Goal: Task Accomplishment & Management: Use online tool/utility

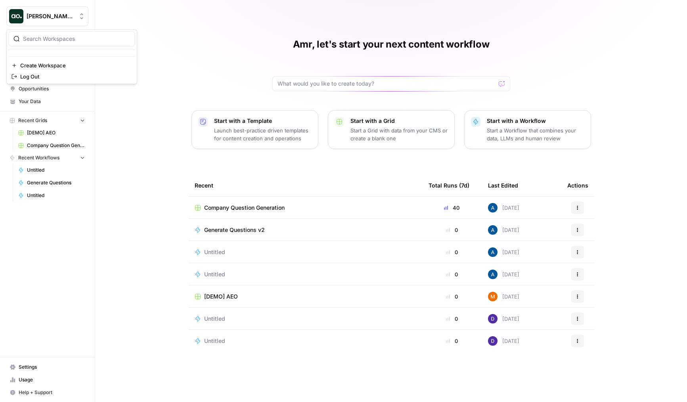
click at [59, 21] on button "[PERSON_NAME] Test" at bounding box center [47, 16] width 82 height 20
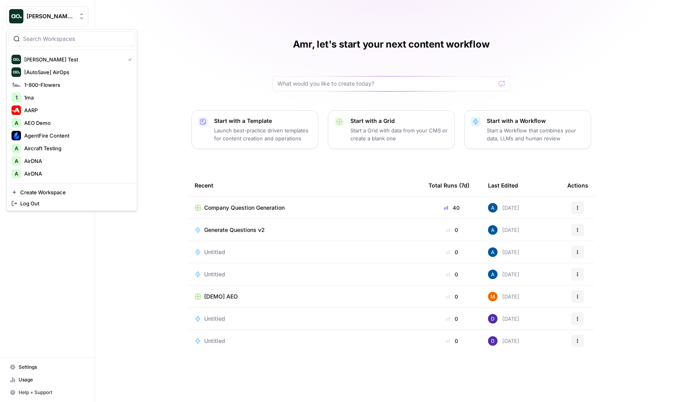
click at [239, 208] on span "Company Question Generation" at bounding box center [244, 208] width 80 height 8
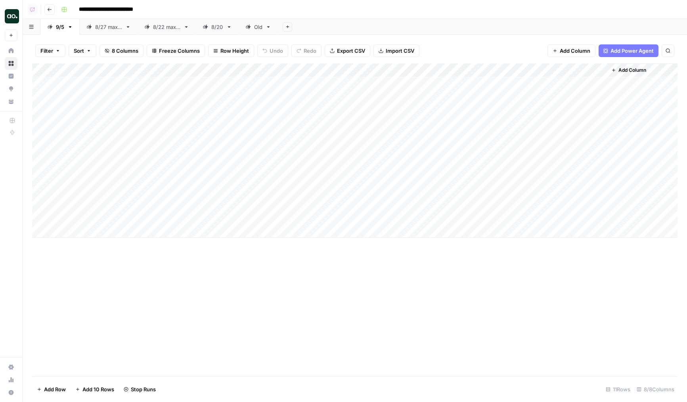
click at [470, 87] on div "Add Column" at bounding box center [355, 150] width 646 height 174
drag, startPoint x: 32, startPoint y: 138, endPoint x: 38, endPoint y: 97, distance: 41.6
click at [38, 97] on div "Add Column" at bounding box center [355, 150] width 646 height 174
drag, startPoint x: 33, startPoint y: 150, endPoint x: 41, endPoint y: 109, distance: 42.4
click at [41, 109] on div "Add Column" at bounding box center [355, 150] width 646 height 174
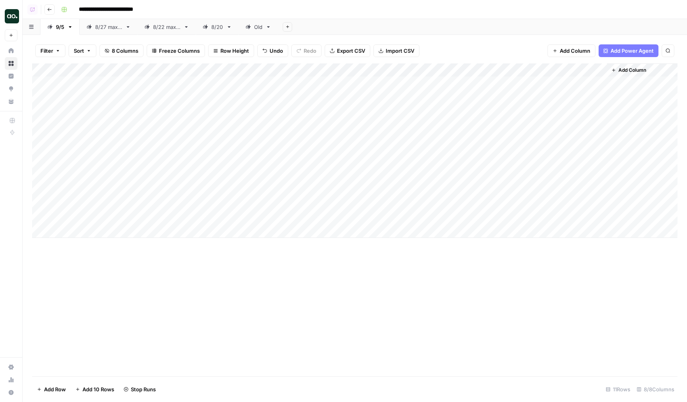
drag, startPoint x: 31, startPoint y: 164, endPoint x: 37, endPoint y: 131, distance: 33.8
click at [37, 131] on div "Filter Sort 8 Columns Freeze Columns Row Height Undo Redo Export CSV Import CSV…" at bounding box center [355, 218] width 665 height 367
drag, startPoint x: 34, startPoint y: 162, endPoint x: 35, endPoint y: 126, distance: 36.1
click at [35, 126] on div "Add Column" at bounding box center [355, 150] width 646 height 174
click at [345, 109] on div "Add Column" at bounding box center [355, 150] width 646 height 174
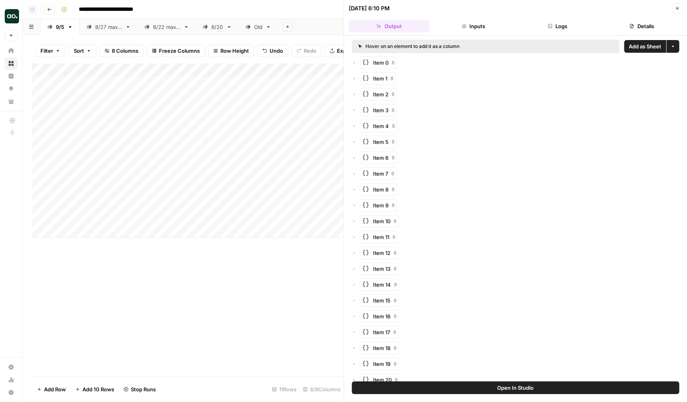
click at [537, 33] on header "[DATE] 6:10 PM Close Output Inputs Logs Details" at bounding box center [515, 18] width 343 height 36
click at [541, 31] on button "Logs" at bounding box center [557, 26] width 81 height 13
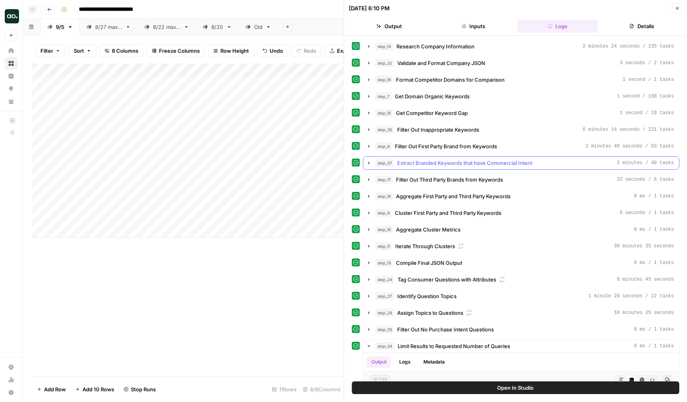
click at [443, 166] on span "Extract Branded Keywords that have Commercial Intent" at bounding box center [464, 163] width 135 height 8
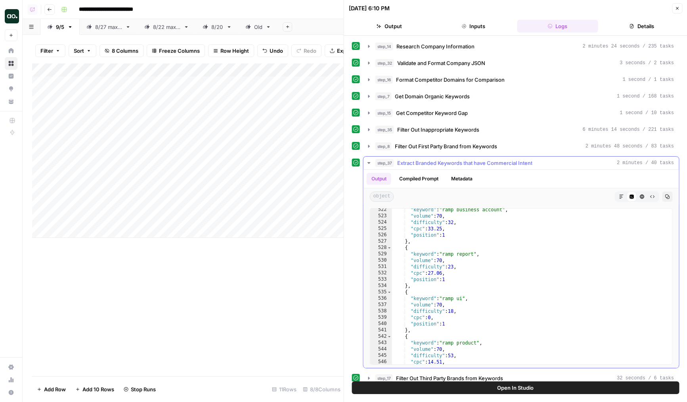
scroll to position [3556, 0]
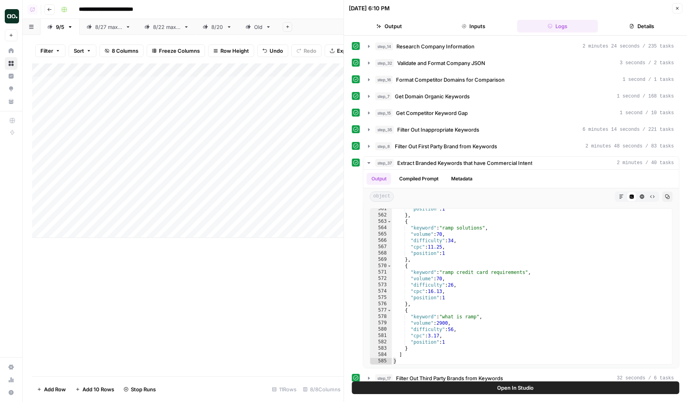
click at [678, 10] on icon "button" at bounding box center [677, 8] width 5 height 5
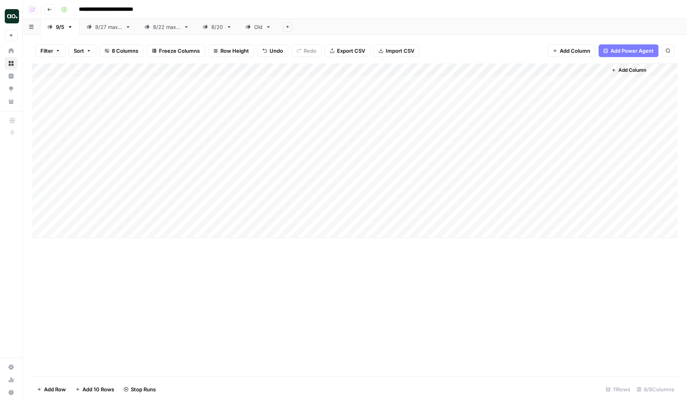
click at [348, 110] on div "Add Column" at bounding box center [355, 150] width 646 height 174
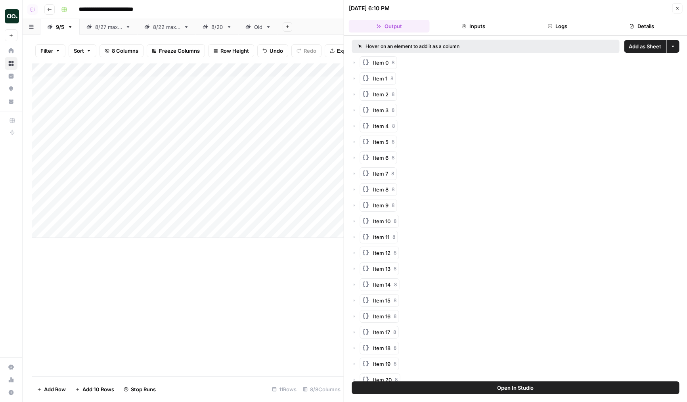
click at [635, 46] on span "Add as Sheet" at bounding box center [645, 46] width 33 height 8
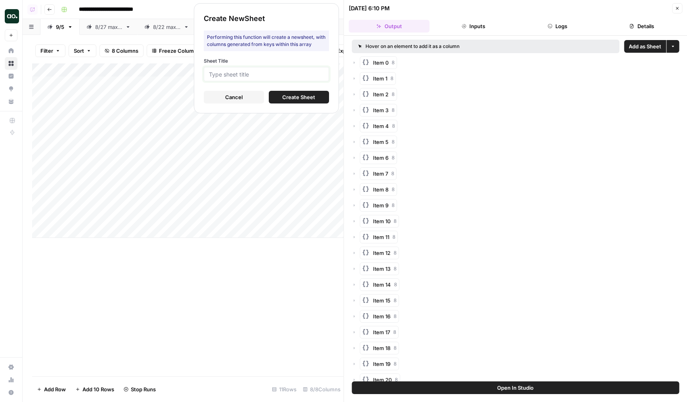
click at [273, 73] on input "Sheet Title" at bounding box center [266, 74] width 115 height 7
type input "Ramp"
click at [337, 93] on div "Create New Sheet Performing this function will create a new sheet , with column…" at bounding box center [266, 58] width 145 height 110
click at [313, 97] on span "Create Sheet" at bounding box center [298, 97] width 33 height 8
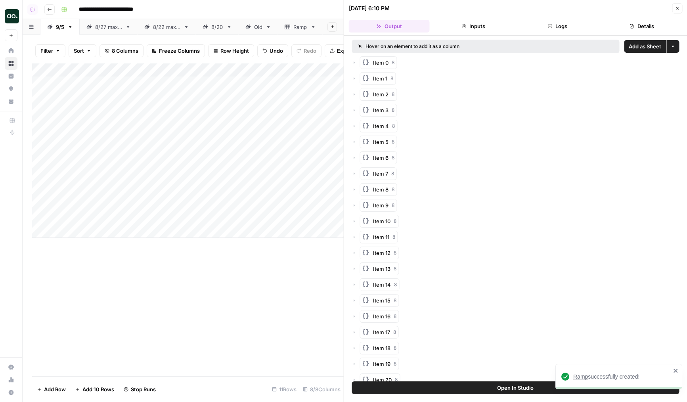
click at [677, 12] on button "Close" at bounding box center [677, 8] width 10 height 10
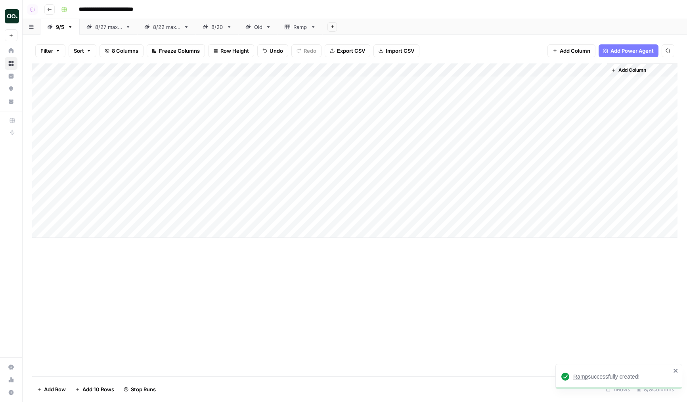
click at [295, 24] on div "Ramp" at bounding box center [300, 27] width 14 height 8
click at [363, 83] on div "Add Column" at bounding box center [355, 219] width 646 height 313
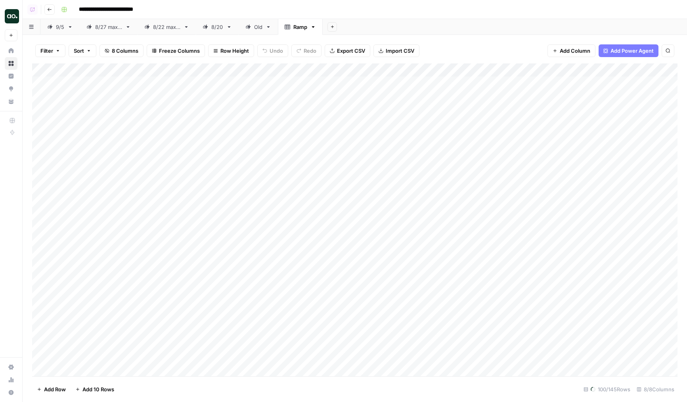
click at [282, 95] on div "Add Column" at bounding box center [355, 219] width 646 height 313
click at [207, 118] on div "Add Column" at bounding box center [355, 219] width 646 height 313
click at [151, 120] on div "Add Column" at bounding box center [355, 219] width 646 height 313
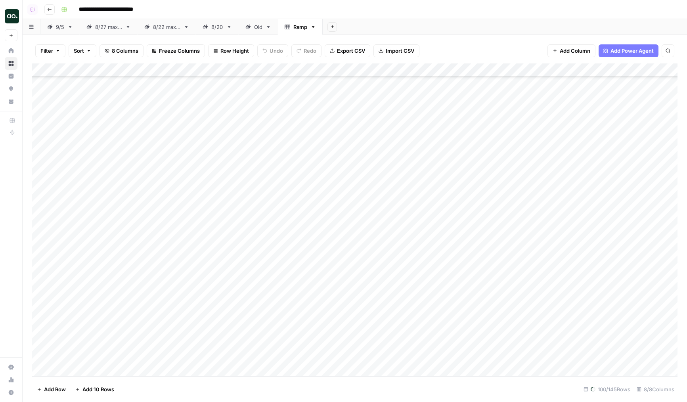
click at [57, 32] on link "9/5" at bounding box center [59, 27] width 39 height 16
click at [348, 83] on div "Add Column" at bounding box center [355, 150] width 646 height 174
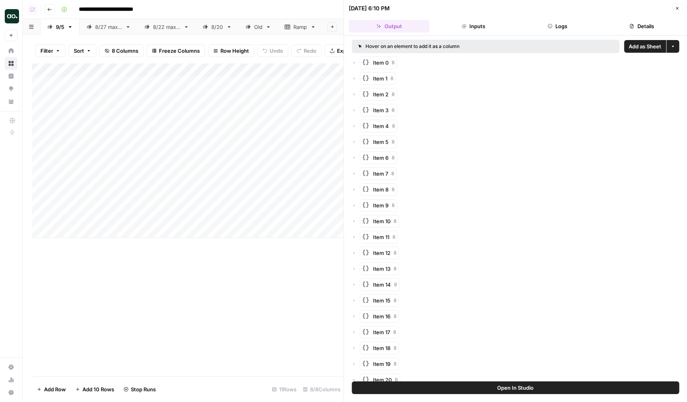
click at [547, 30] on button "Logs" at bounding box center [557, 26] width 81 height 13
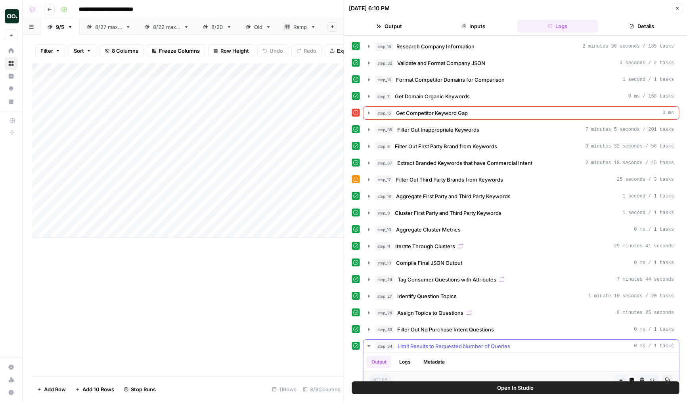
click at [371, 343] on icon "button" at bounding box center [369, 346] width 6 height 6
click at [406, 32] on button "Output" at bounding box center [389, 26] width 81 height 13
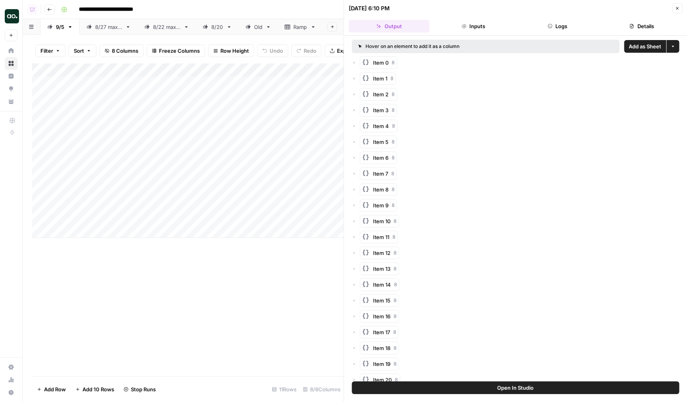
click at [379, 76] on span "Item 1" at bounding box center [380, 79] width 14 height 8
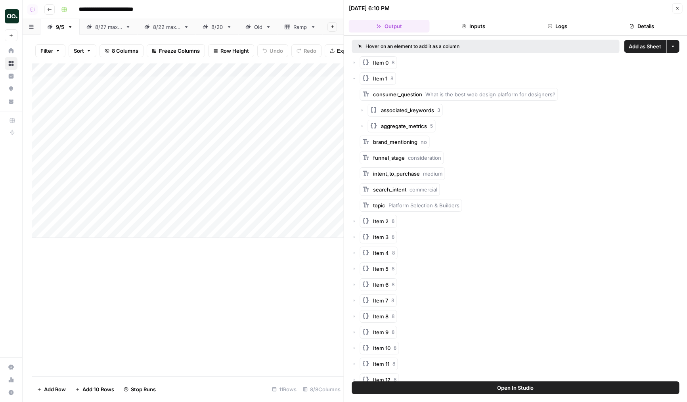
click at [379, 76] on span "Item 1" at bounding box center [380, 79] width 14 height 8
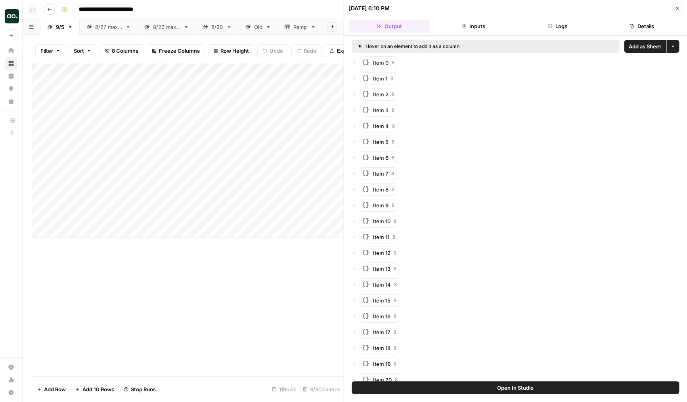
click at [636, 45] on span "Add as Sheet" at bounding box center [645, 46] width 33 height 8
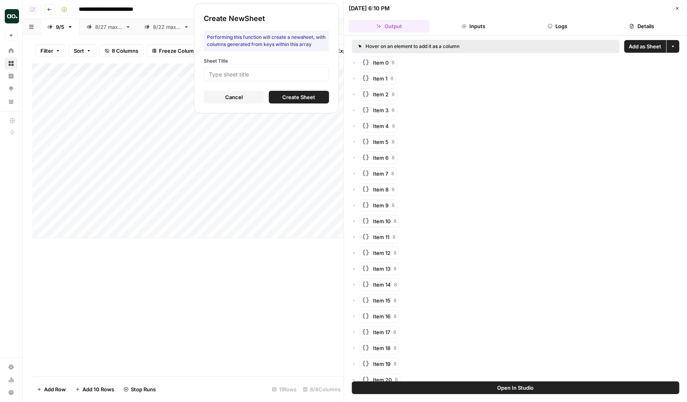
click at [272, 67] on div "Sheet Title" at bounding box center [266, 69] width 125 height 24
click at [276, 76] on input "Sheet Title" at bounding box center [266, 74] width 115 height 7
type input "Rmap"
click at [295, 94] on span "Create Sheet" at bounding box center [298, 97] width 33 height 8
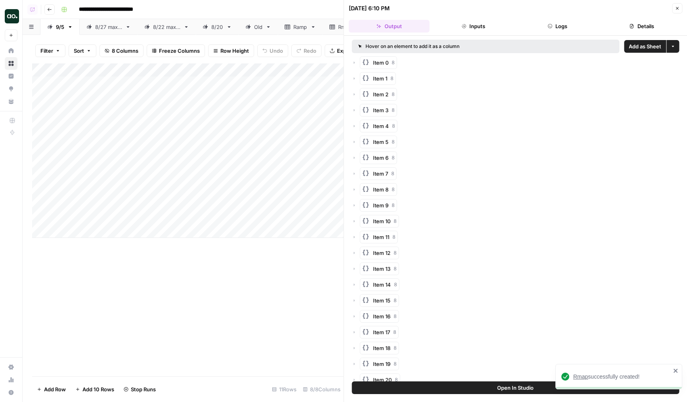
click at [678, 10] on icon "button" at bounding box center [677, 8] width 5 height 5
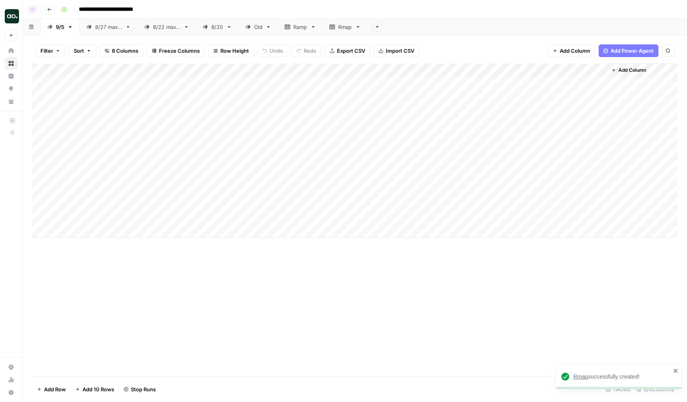
click at [318, 27] on link "Ramp" at bounding box center [300, 27] width 45 height 16
click at [333, 27] on icon at bounding box center [333, 27] width 6 height 6
click at [301, 29] on div "Ramp" at bounding box center [300, 27] width 14 height 8
click at [348, 34] on link "Rmap" at bounding box center [345, 27] width 45 height 16
click at [360, 26] on icon "button" at bounding box center [358, 27] width 3 height 2
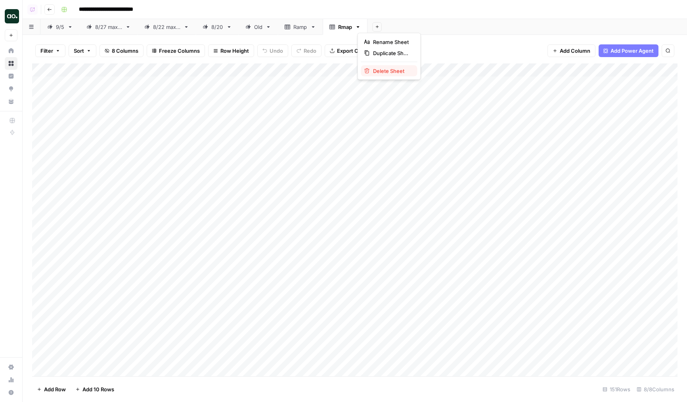
click at [383, 71] on span "Delete Sheet" at bounding box center [392, 71] width 38 height 8
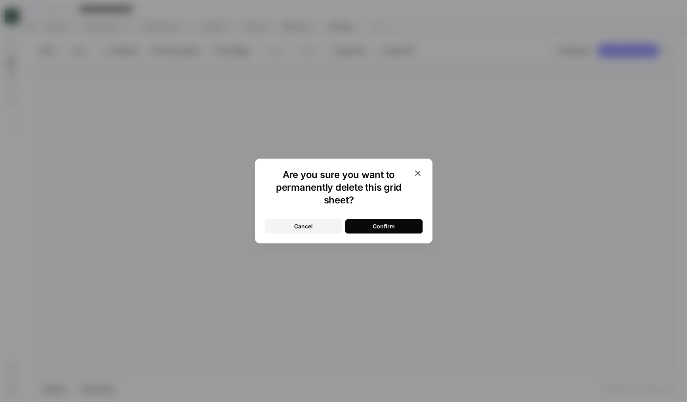
click at [370, 221] on button "Confirm" at bounding box center [383, 226] width 77 height 14
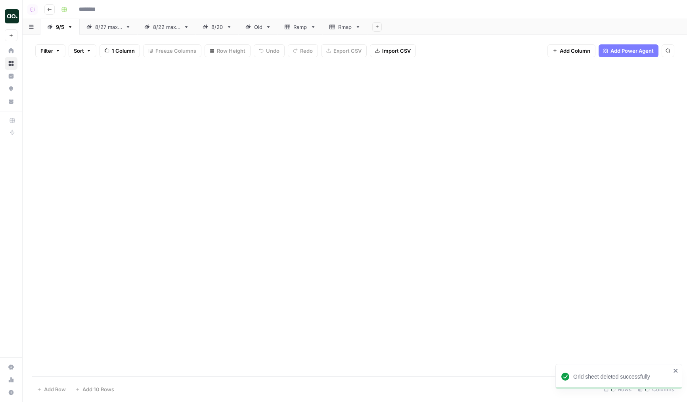
type input "**********"
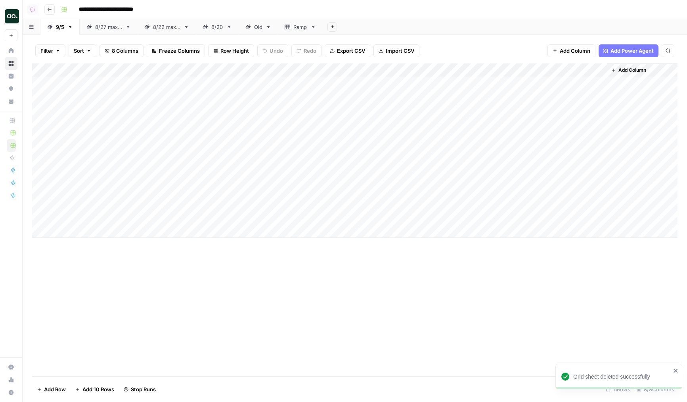
click at [305, 27] on div "Ramp" at bounding box center [300, 27] width 14 height 8
drag, startPoint x: 174, startPoint y: 68, endPoint x: 247, endPoint y: 86, distance: 75.1
click at [240, 84] on div "Add Column" at bounding box center [355, 219] width 646 height 313
click at [123, 264] on div "Add Column" at bounding box center [355, 219] width 646 height 313
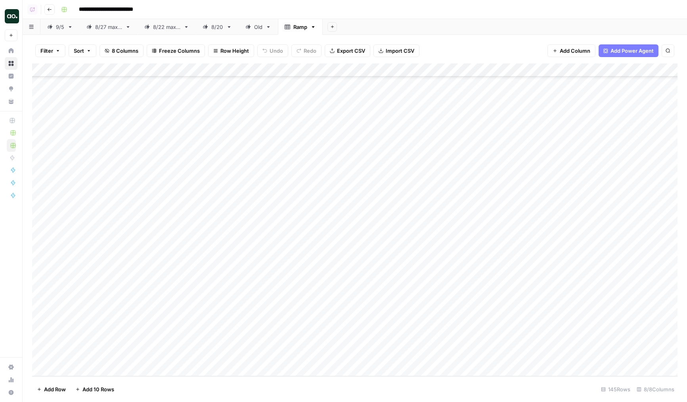
click at [116, 318] on div "Add Column" at bounding box center [355, 219] width 646 height 313
click at [121, 334] on div "Add Column" at bounding box center [355, 219] width 646 height 313
click at [128, 351] on div "Add Column" at bounding box center [355, 219] width 646 height 313
click at [143, 322] on div "Add Column" at bounding box center [355, 219] width 646 height 313
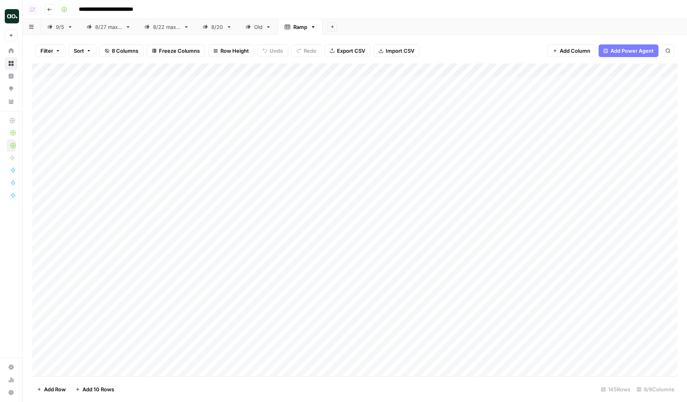
click at [62, 25] on div "9/5" at bounding box center [60, 27] width 8 height 8
click at [169, 98] on div "Add Column" at bounding box center [355, 150] width 646 height 174
click at [349, 96] on div "Add Column" at bounding box center [355, 150] width 646 height 174
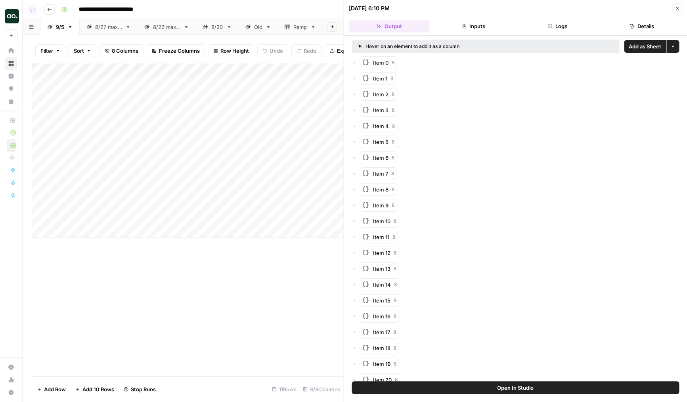
click at [644, 41] on button "Add as Sheet" at bounding box center [645, 46] width 42 height 13
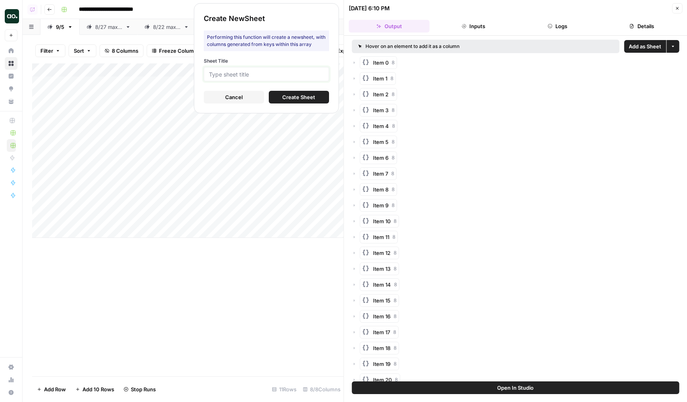
click at [272, 71] on input "Sheet Title" at bounding box center [266, 74] width 115 height 7
type input "Amplitude"
click at [299, 95] on span "Create Sheet" at bounding box center [298, 97] width 33 height 8
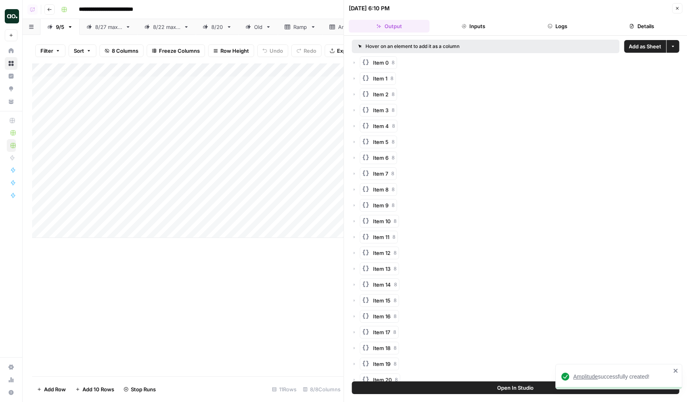
click at [680, 10] on button "Close" at bounding box center [677, 8] width 10 height 10
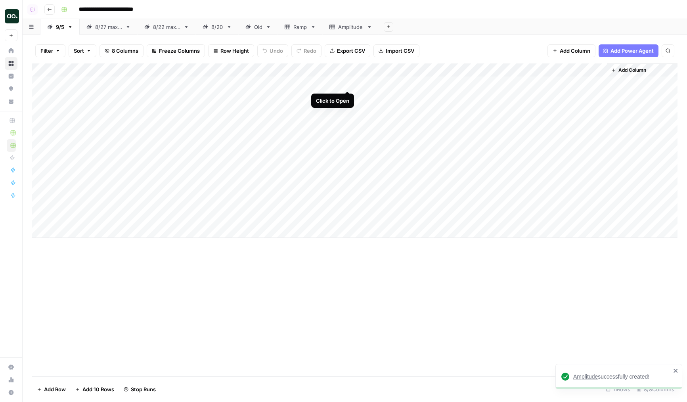
click at [345, 84] on div "Add Column" at bounding box center [355, 150] width 646 height 174
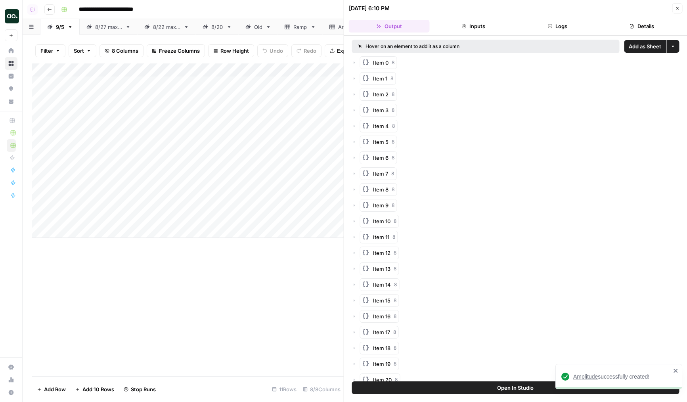
click at [641, 47] on span "Add as Sheet" at bounding box center [645, 46] width 33 height 8
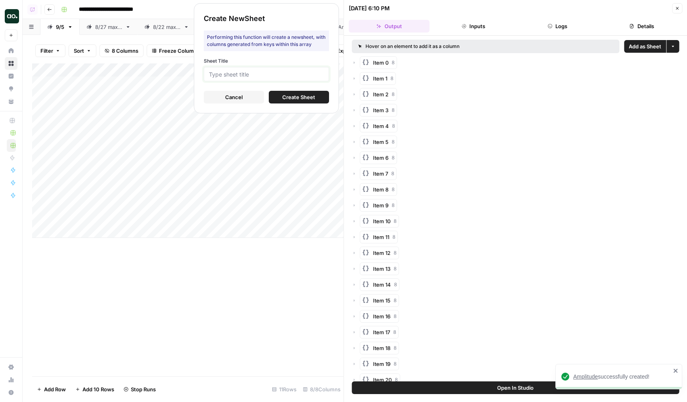
click at [276, 74] on input "Sheet Title" at bounding box center [266, 74] width 115 height 7
type input "Webflow"
click button "Create Sheet" at bounding box center [299, 97] width 60 height 13
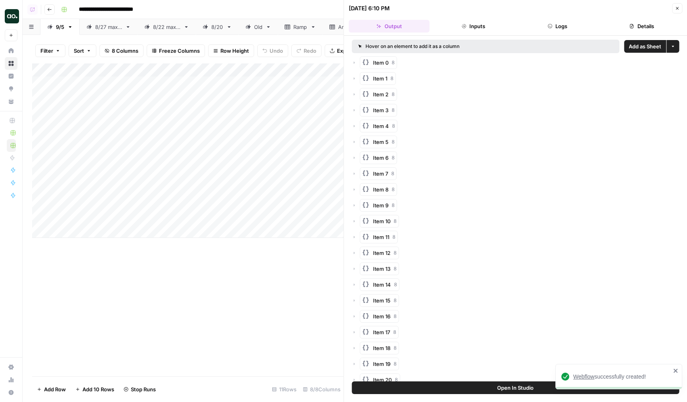
click at [675, 11] on button "Close" at bounding box center [677, 8] width 10 height 10
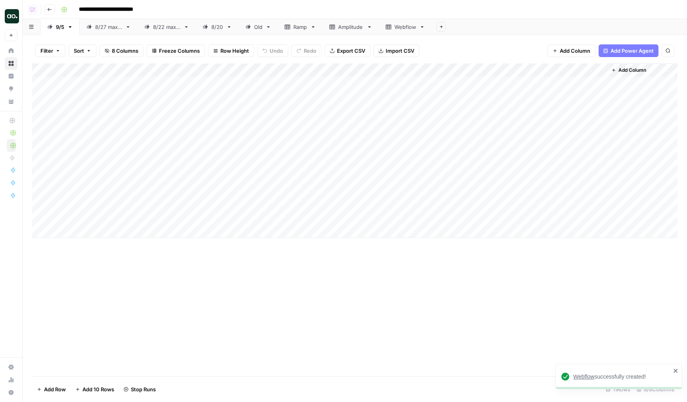
click at [405, 25] on div "Webflow" at bounding box center [406, 27] width 22 height 8
click at [296, 330] on div "Add Column" at bounding box center [355, 219] width 646 height 313
click at [274, 343] on div "Add Column" at bounding box center [355, 219] width 646 height 313
click at [232, 346] on div "Add Column" at bounding box center [355, 219] width 646 height 313
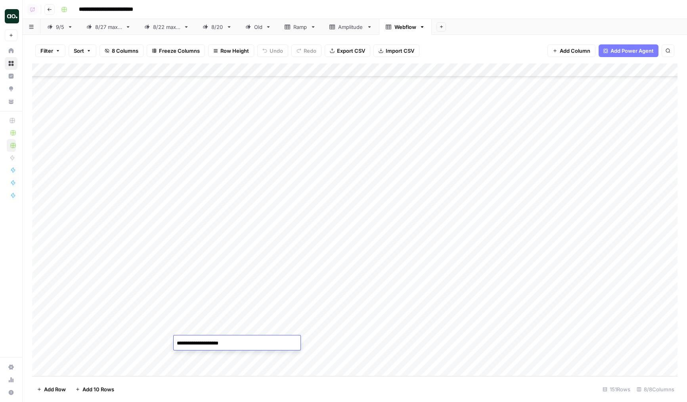
click at [237, 354] on div "Add Column" at bounding box center [355, 219] width 646 height 313
click at [159, 355] on div "Add Column" at bounding box center [355, 219] width 646 height 313
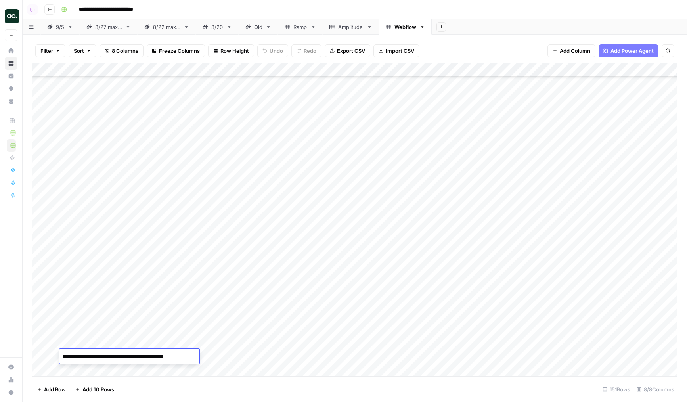
click at [143, 341] on div "Add Column" at bounding box center [355, 219] width 646 height 313
drag, startPoint x: 174, startPoint y: 69, endPoint x: 236, endPoint y: 75, distance: 61.8
click at [236, 75] on div "Add Column" at bounding box center [355, 219] width 646 height 313
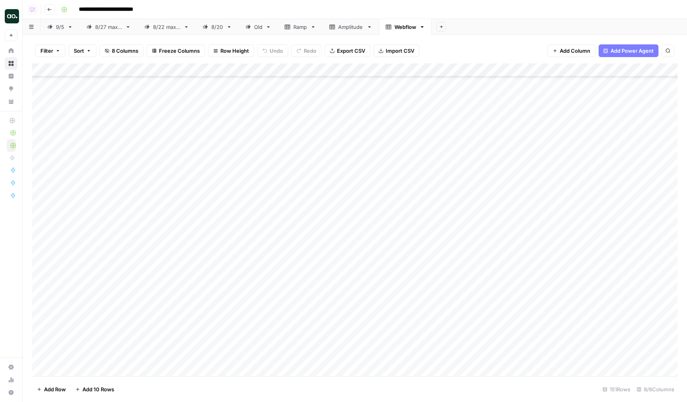
click at [153, 190] on div "Add Column" at bounding box center [355, 219] width 646 height 313
click at [155, 207] on div "Add Column" at bounding box center [355, 219] width 646 height 313
click at [152, 233] on div "Add Column" at bounding box center [355, 219] width 646 height 313
click at [355, 110] on div "Add Column" at bounding box center [355, 219] width 646 height 313
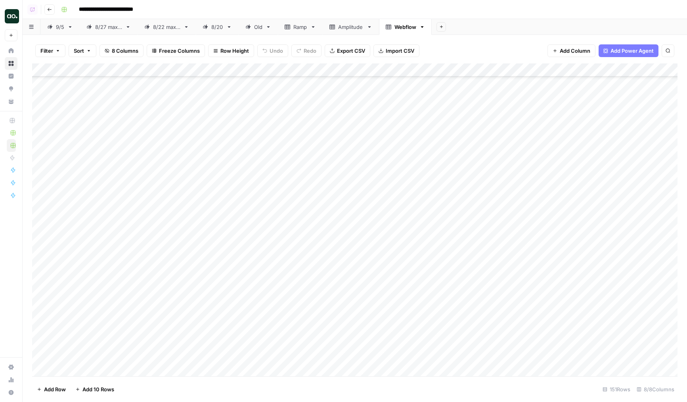
click at [291, 114] on div "Add Column" at bounding box center [355, 219] width 646 height 313
click at [203, 199] on div "Add Column" at bounding box center [355, 219] width 646 height 313
click at [264, 194] on div "Add Column" at bounding box center [355, 219] width 646 height 313
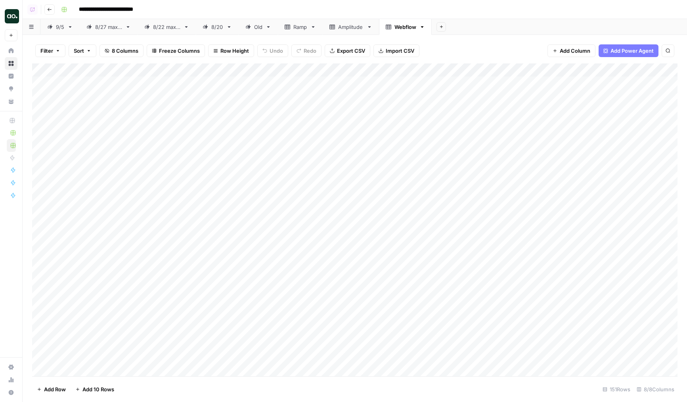
click at [295, 28] on div "Ramp" at bounding box center [300, 27] width 14 height 8
click at [349, 27] on div "Amplitude" at bounding box center [350, 27] width 25 height 8
drag, startPoint x: 174, startPoint y: 65, endPoint x: 238, endPoint y: 90, distance: 68.6
click at [238, 90] on div "Add Column" at bounding box center [355, 219] width 646 height 313
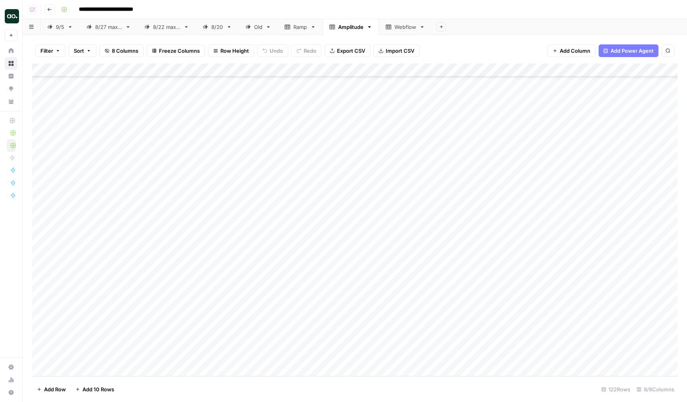
click at [301, 22] on link "Ramp" at bounding box center [300, 27] width 45 height 16
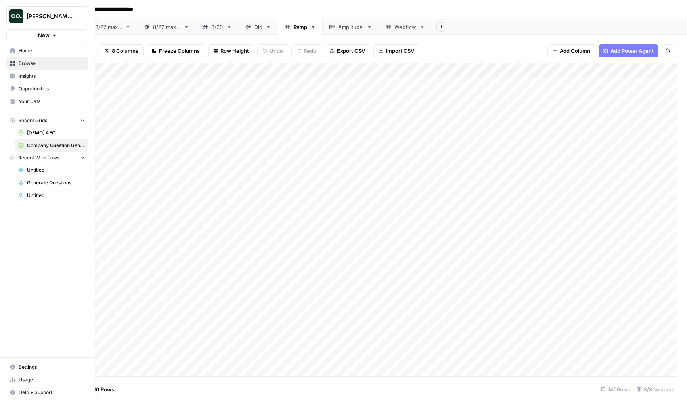
click at [16, 50] on link "Home" at bounding box center [47, 50] width 82 height 13
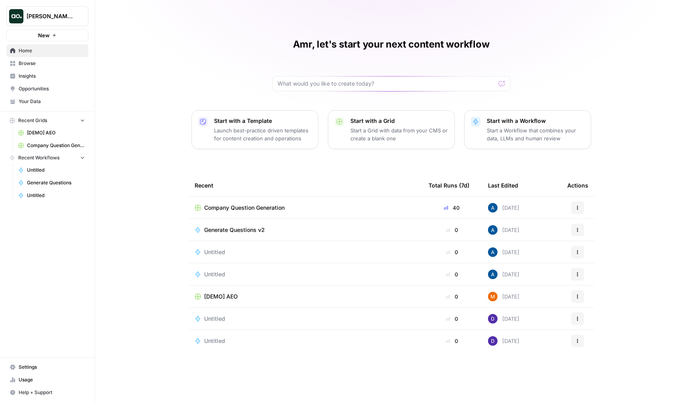
click at [223, 225] on td "Generate Questions v2" at bounding box center [305, 230] width 234 height 22
click at [255, 228] on span "Generate Questions v2" at bounding box center [234, 230] width 61 height 8
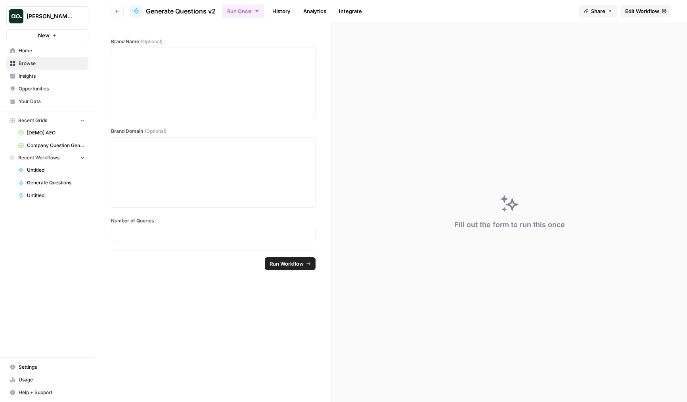
click at [634, 11] on span "Edit Workflow" at bounding box center [642, 11] width 34 height 8
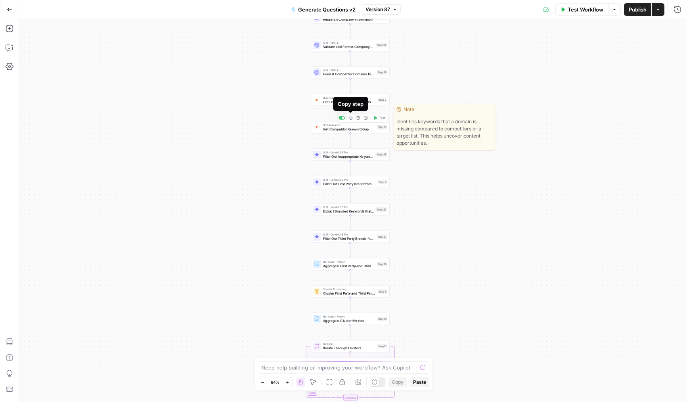
click at [327, 105] on div "SEO Research Get Domain Organic Keywords Step 7" at bounding box center [350, 100] width 79 height 12
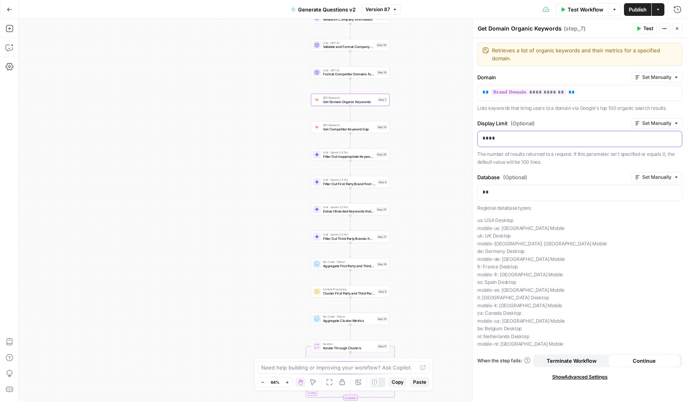
click at [498, 144] on div "****" at bounding box center [580, 138] width 204 height 15
click at [678, 31] on button "Close" at bounding box center [677, 28] width 10 height 10
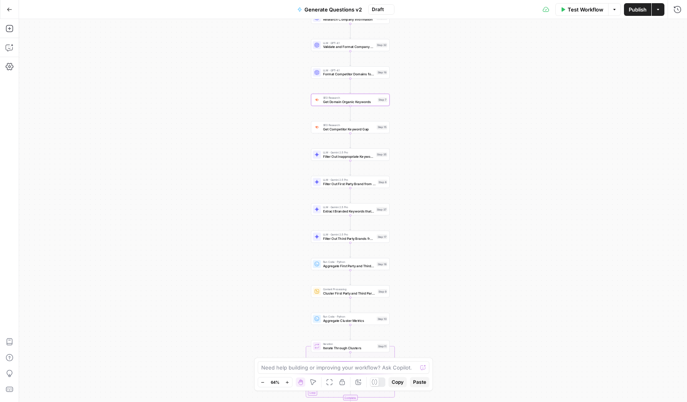
click at [636, 8] on span "Publish" at bounding box center [638, 10] width 18 height 8
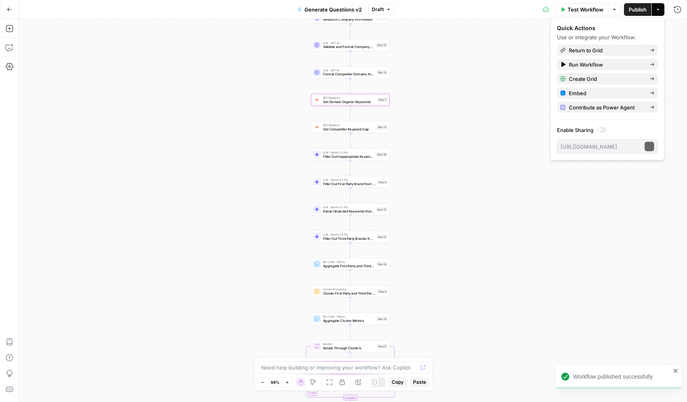
click at [330, 127] on span "Get Competitor Keyword Gap" at bounding box center [349, 128] width 52 height 5
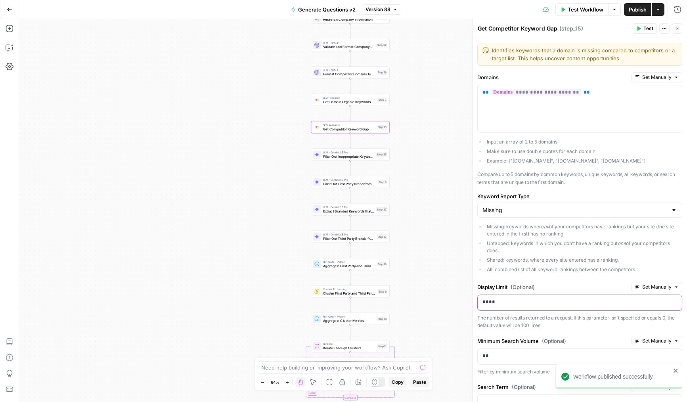
click at [483, 300] on p "****" at bounding box center [580, 302] width 195 height 8
click at [676, 29] on icon "button" at bounding box center [677, 28] width 5 height 5
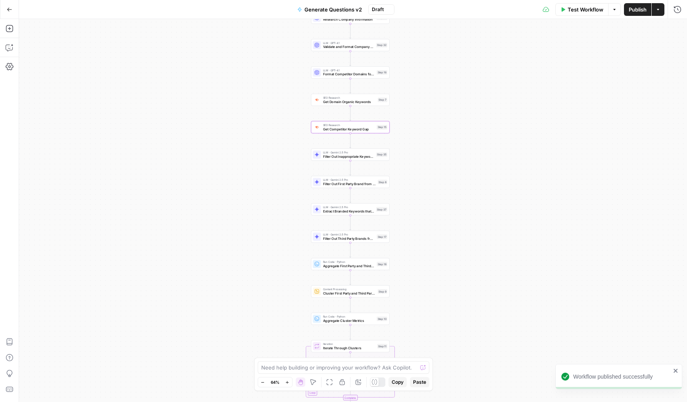
click at [641, 10] on span "Publish" at bounding box center [638, 10] width 18 height 8
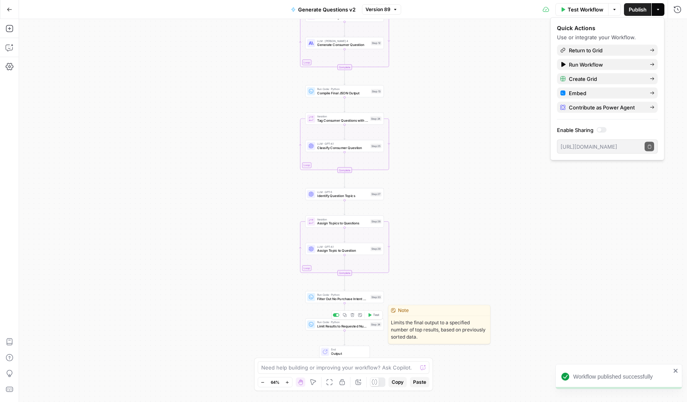
click at [321, 327] on span "Limit Results to Requested Number of Queries" at bounding box center [342, 326] width 51 height 5
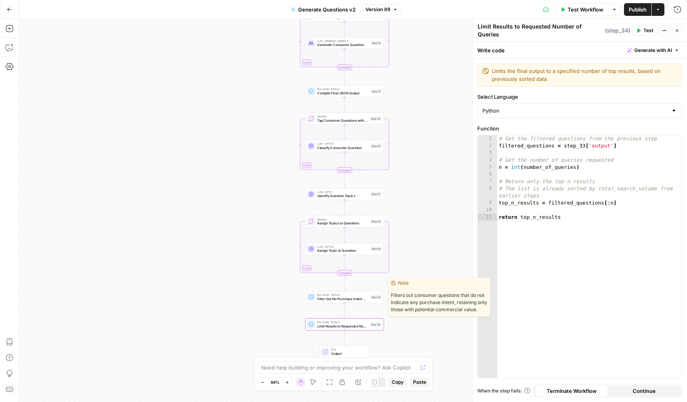
click at [317, 300] on div "Run Code · Python Filter Out No Purchase Intent Questions Step 33 Copy step Del…" at bounding box center [344, 297] width 75 height 9
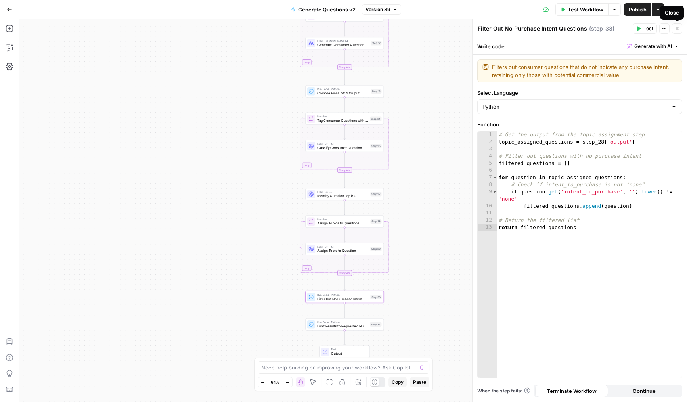
click at [678, 29] on icon "button" at bounding box center [677, 28] width 5 height 5
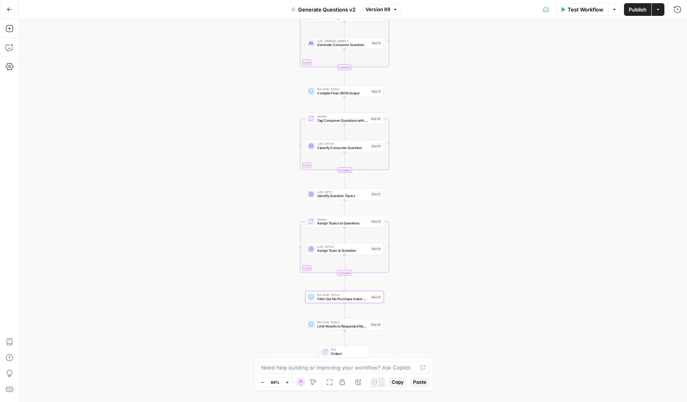
click at [635, 11] on span "Publish" at bounding box center [638, 10] width 18 height 8
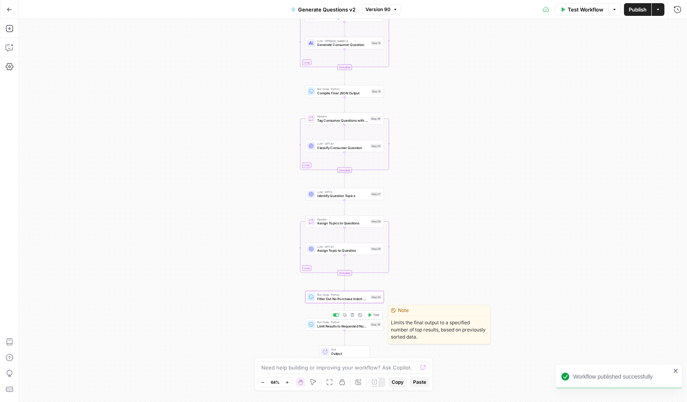
click at [324, 323] on span "Run Code · Python" at bounding box center [342, 322] width 51 height 4
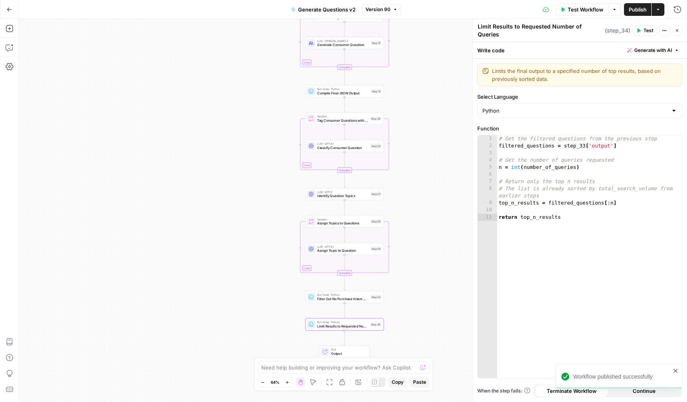
click at [675, 25] on button "Close" at bounding box center [677, 30] width 10 height 10
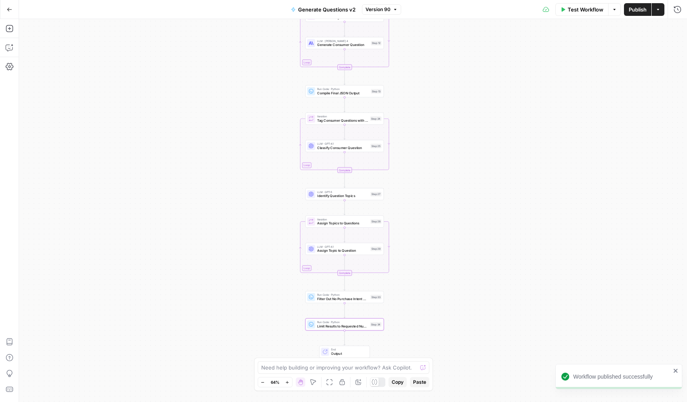
click at [631, 10] on span "Publish" at bounding box center [638, 10] width 18 height 8
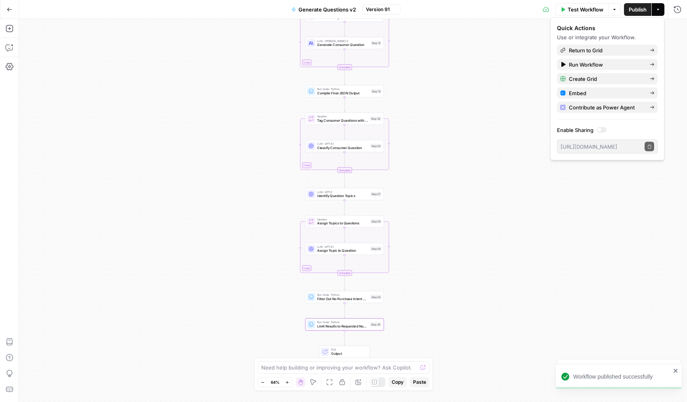
click at [12, 10] on button "Go Back" at bounding box center [9, 9] width 14 height 14
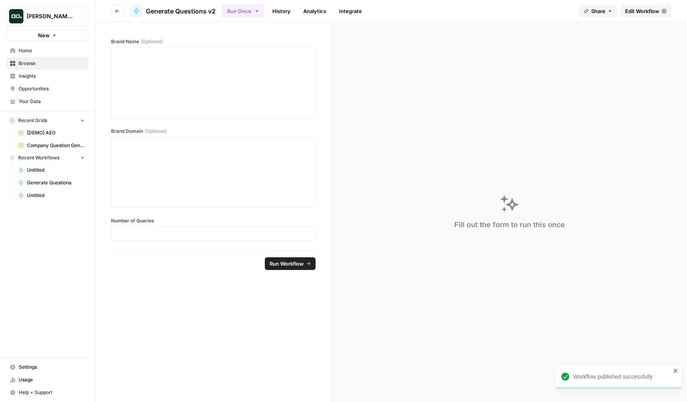
click at [52, 58] on link "Browse" at bounding box center [47, 63] width 82 height 13
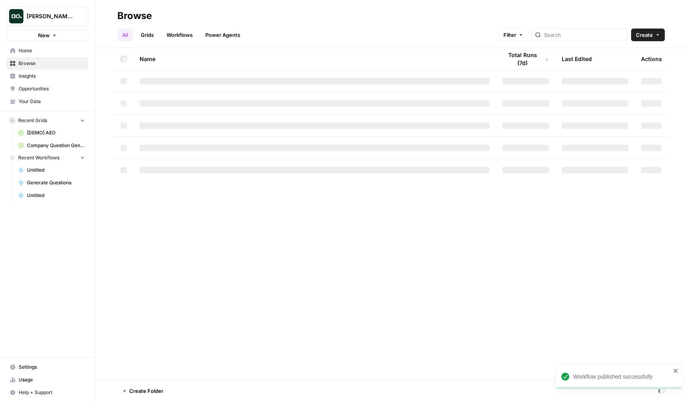
click at [59, 48] on span "Home" at bounding box center [52, 50] width 66 height 7
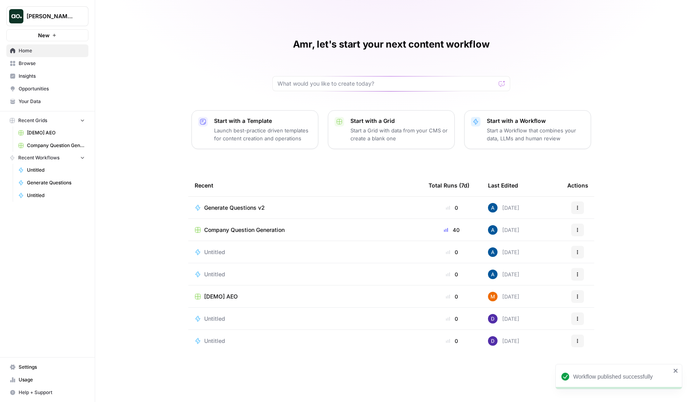
click at [240, 207] on span "Generate Questions v2" at bounding box center [234, 208] width 61 height 8
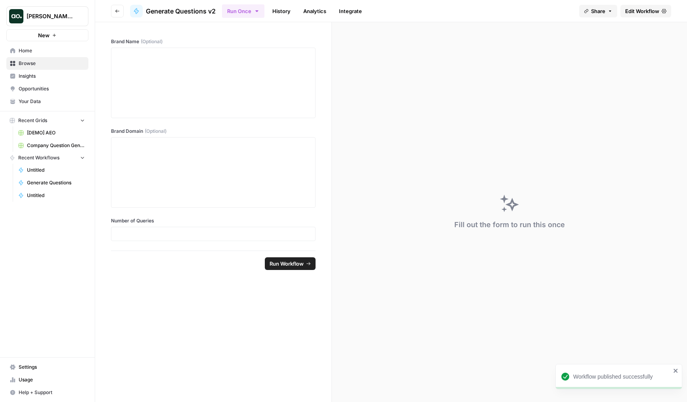
click at [40, 54] on link "Home" at bounding box center [47, 50] width 82 height 13
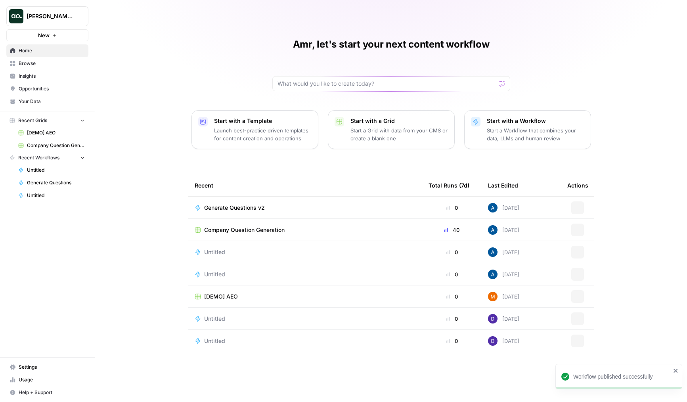
click at [46, 149] on link "Company Question Generation" at bounding box center [52, 145] width 74 height 13
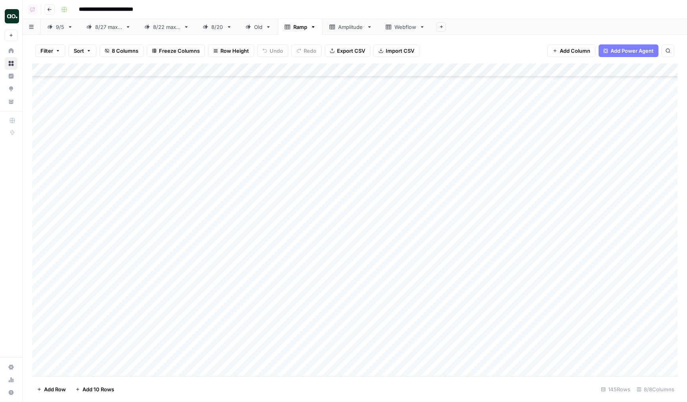
scroll to position [1267, 0]
click at [140, 220] on div "Add Column" at bounding box center [355, 219] width 646 height 313
click at [122, 260] on div "Add Column" at bounding box center [355, 219] width 646 height 313
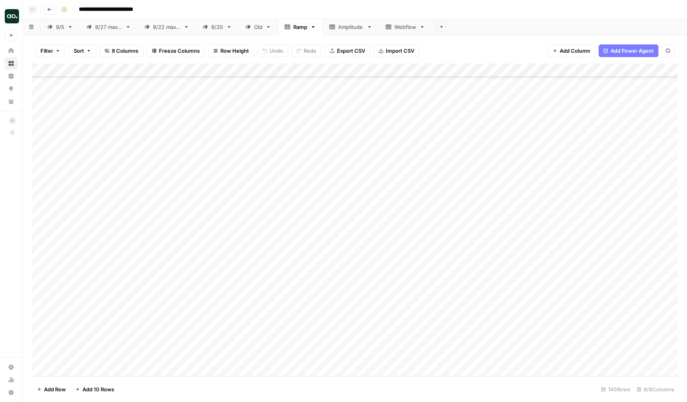
click at [124, 194] on div "Add Column" at bounding box center [355, 219] width 646 height 313
click at [128, 184] on div "Add Column" at bounding box center [355, 219] width 646 height 313
click at [126, 201] on div "Add Column" at bounding box center [355, 219] width 646 height 313
click at [115, 236] on div "Add Column" at bounding box center [355, 219] width 646 height 313
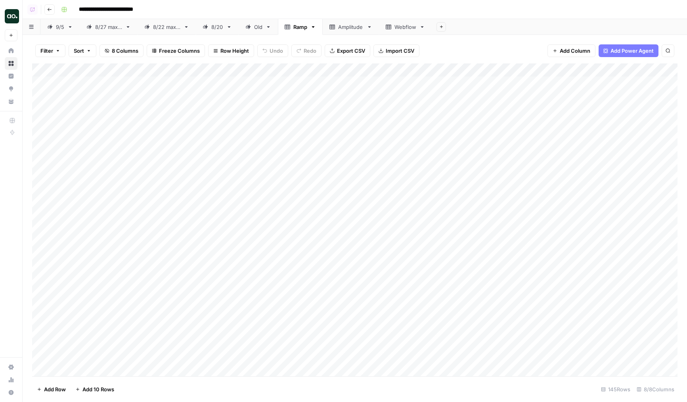
click at [350, 29] on div "Amplitude" at bounding box center [350, 27] width 25 height 8
click at [277, 126] on div "Add Column" at bounding box center [355, 219] width 646 height 313
click at [218, 127] on div "Add Column" at bounding box center [355, 219] width 646 height 313
click at [39, 125] on div "Add Column" at bounding box center [355, 219] width 646 height 313
click at [82, 185] on div "Add Column" at bounding box center [355, 219] width 646 height 313
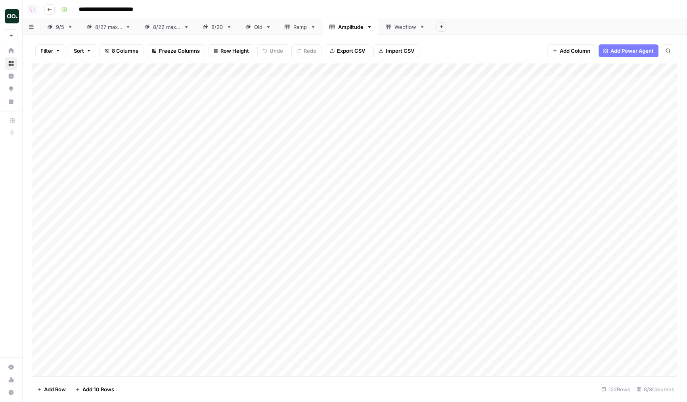
scroll to position [19, 0]
click at [96, 264] on div "Add Column" at bounding box center [355, 219] width 646 height 313
click at [102, 184] on div "Add Column" at bounding box center [355, 219] width 646 height 313
click at [107, 172] on div "Add Column" at bounding box center [355, 219] width 646 height 313
click at [120, 155] on div "Add Column" at bounding box center [355, 219] width 646 height 313
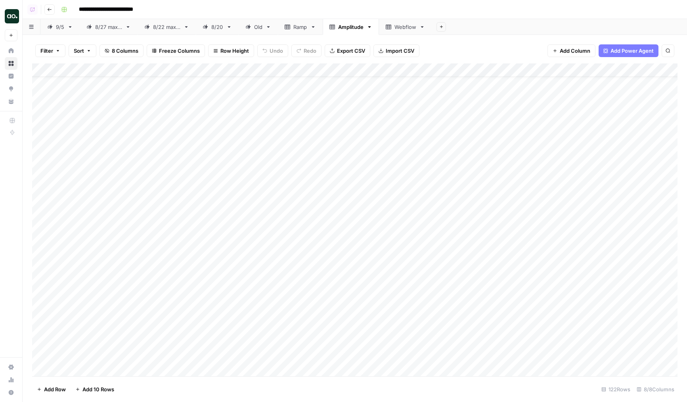
scroll to position [517, 0]
click at [104, 215] on div "Add Column" at bounding box center [355, 219] width 646 height 313
click at [105, 227] on div "Add Column" at bounding box center [355, 219] width 646 height 313
click at [107, 227] on div "Add Column" at bounding box center [355, 219] width 646 height 313
click at [107, 227] on textarea "**********" at bounding box center [149, 227] width 180 height 11
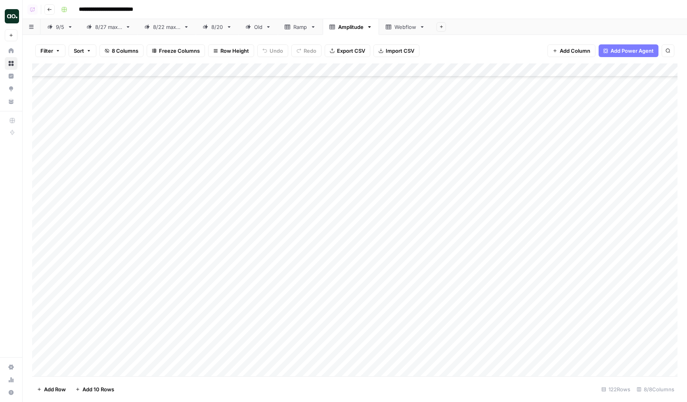
click at [217, 266] on div "Add Column" at bounding box center [355, 219] width 646 height 313
click at [141, 205] on div "Add Column" at bounding box center [355, 219] width 646 height 313
click at [103, 260] on div "Add Column" at bounding box center [355, 219] width 646 height 313
click at [56, 31] on div "9/5" at bounding box center [55, 27] width 17 height 8
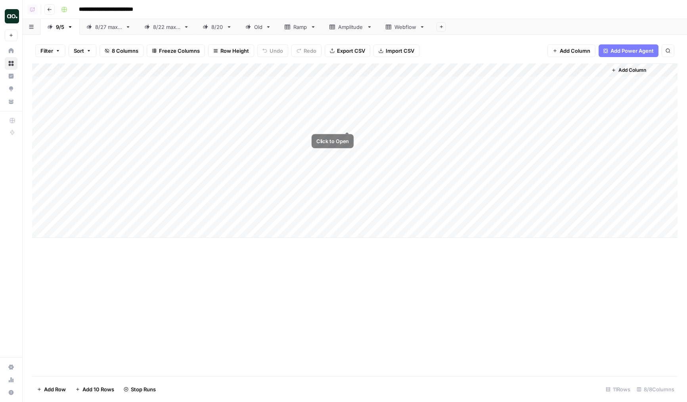
click at [348, 124] on div "Add Column" at bounding box center [355, 150] width 646 height 174
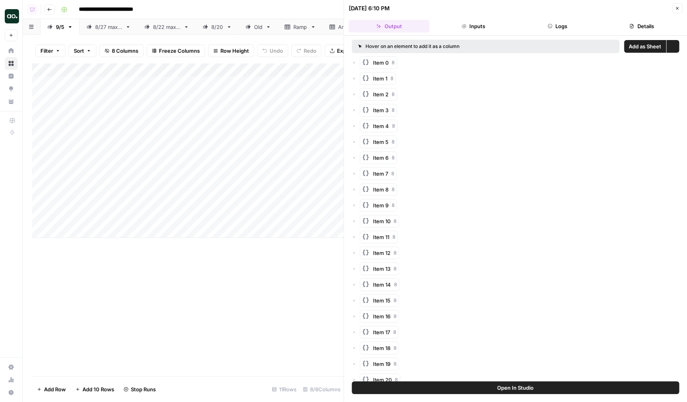
click at [638, 48] on span "Add as Sheet" at bounding box center [645, 46] width 33 height 8
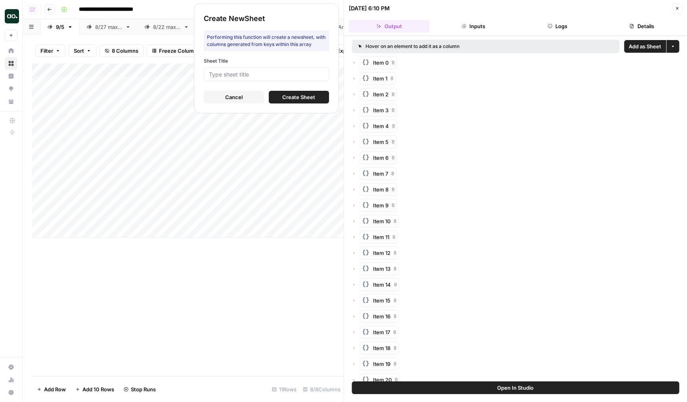
click at [237, 81] on form "Sheet Title Cancel Create Sheet" at bounding box center [266, 80] width 125 height 46
click at [240, 75] on input "Sheet Title" at bounding box center [266, 74] width 115 height 7
type input "Relay"
click at [295, 100] on span "Create Sheet" at bounding box center [298, 97] width 33 height 8
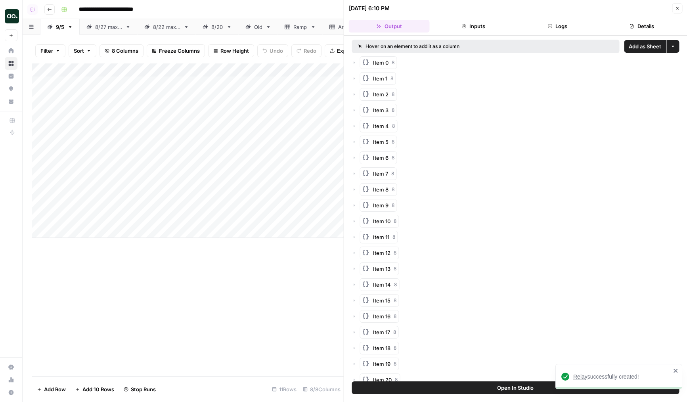
click at [678, 10] on icon "button" at bounding box center [677, 8] width 5 height 5
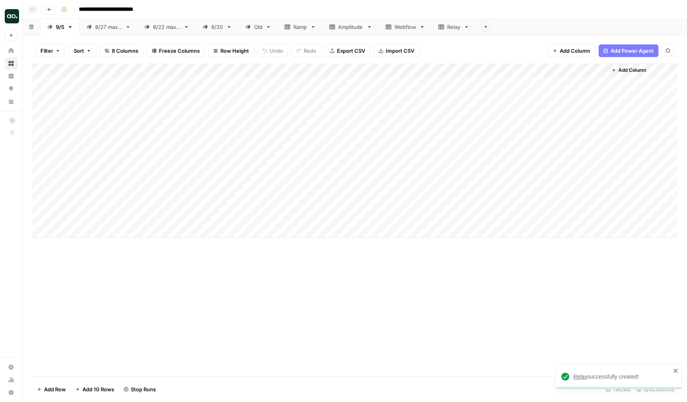
click at [456, 27] on div "Relay" at bounding box center [453, 27] width 13 height 8
drag, startPoint x: 174, startPoint y: 69, endPoint x: 218, endPoint y: 69, distance: 43.2
click at [218, 69] on div "Add Column" at bounding box center [355, 219] width 646 height 313
click at [155, 154] on div "Add Column" at bounding box center [355, 219] width 646 height 313
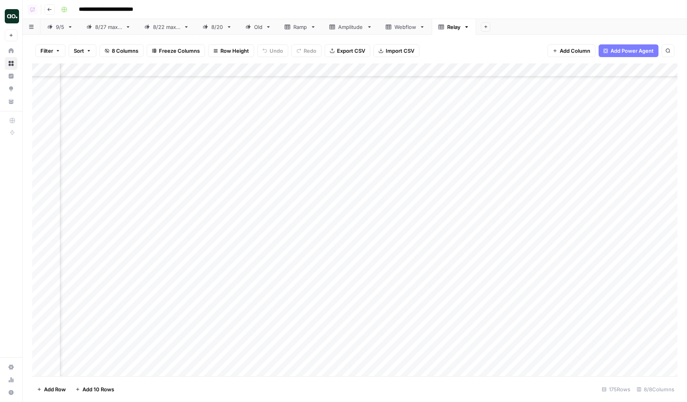
scroll to position [1528, 275]
click at [191, 171] on div "Add Column" at bounding box center [355, 219] width 646 height 313
click at [143, 324] on div "Add Column" at bounding box center [355, 219] width 646 height 313
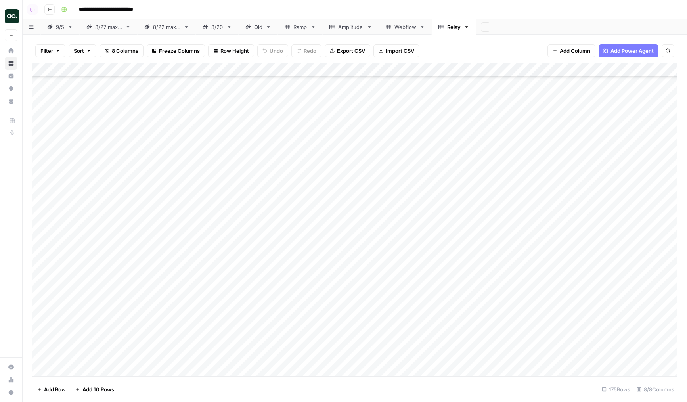
click at [155, 228] on div "Add Column" at bounding box center [355, 219] width 646 height 313
click at [158, 211] on div "Add Column" at bounding box center [355, 219] width 646 height 313
click at [158, 216] on div "Add Column" at bounding box center [355, 219] width 646 height 313
drag, startPoint x: 559, startPoint y: 70, endPoint x: 504, endPoint y: 70, distance: 54.3
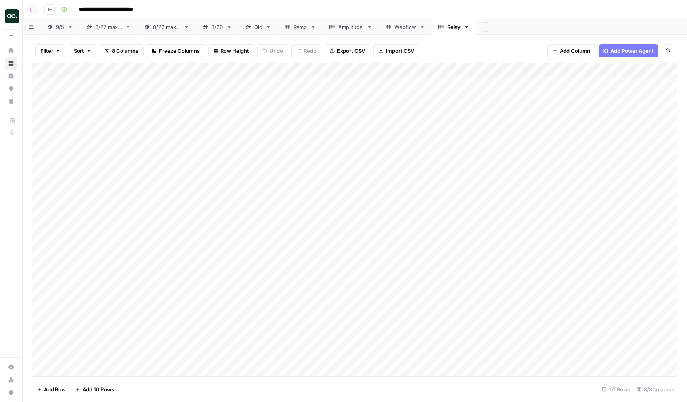
click at [504, 70] on div "Add Column" at bounding box center [355, 219] width 646 height 313
drag, startPoint x: 504, startPoint y: 69, endPoint x: 537, endPoint y: 70, distance: 33.7
click at [537, 70] on div "Add Column" at bounding box center [355, 219] width 646 height 313
click at [356, 24] on div "Amplitude" at bounding box center [350, 27] width 25 height 8
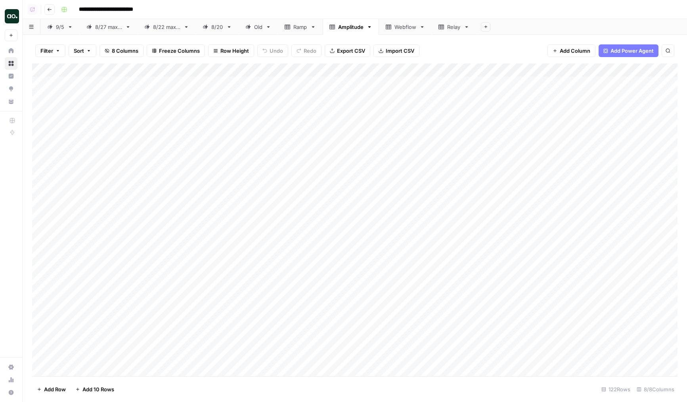
click at [96, 26] on div "8/27 max 5" at bounding box center [108, 27] width 27 height 8
click at [59, 27] on div "9/5" at bounding box center [60, 27] width 8 height 8
drag, startPoint x: 386, startPoint y: 82, endPoint x: 385, endPoint y: 126, distance: 43.6
click at [385, 126] on div "Add Column" at bounding box center [355, 150] width 646 height 174
click at [389, 116] on div "Add Column" at bounding box center [355, 150] width 646 height 174
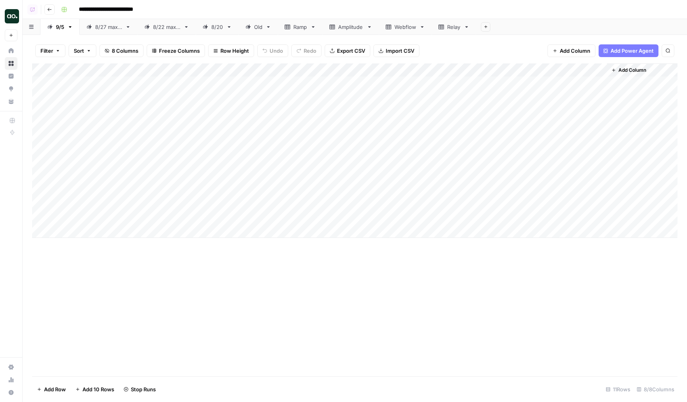
click at [381, 128] on div "Add Column" at bounding box center [355, 150] width 646 height 174
click at [357, 30] on div "Amplitude" at bounding box center [350, 27] width 25 height 8
click at [298, 26] on div "Ramp" at bounding box center [300, 27] width 14 height 8
drag, startPoint x: 533, startPoint y: 73, endPoint x: 117, endPoint y: 103, distance: 417.1
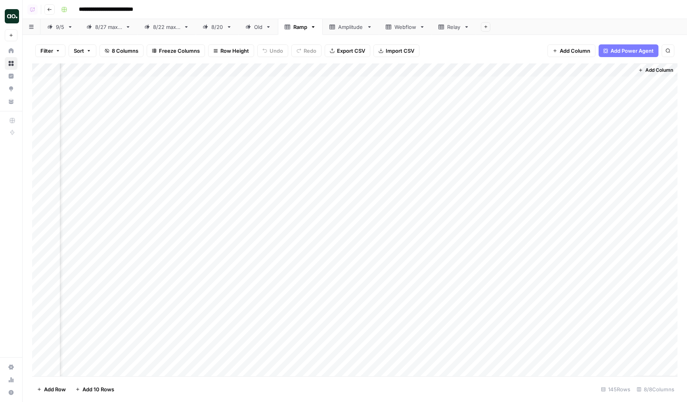
click at [117, 103] on div "Add Column" at bounding box center [355, 219] width 646 height 313
drag, startPoint x: 490, startPoint y: 68, endPoint x: 157, endPoint y: 65, distance: 332.3
click at [157, 65] on div "Add Column" at bounding box center [355, 219] width 646 height 313
click at [138, 71] on div "Add Column" at bounding box center [355, 219] width 646 height 313
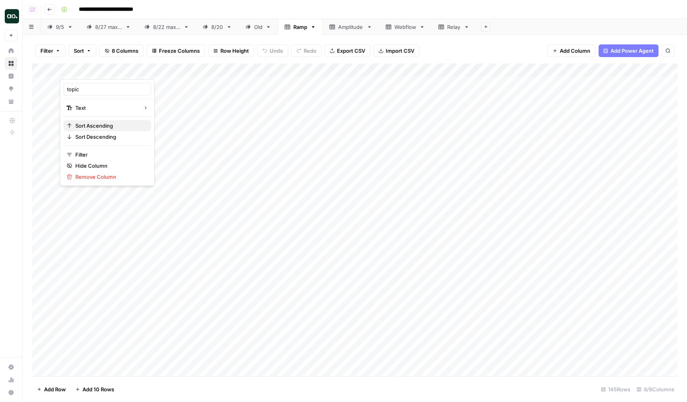
click at [103, 123] on span "Sort Ascending" at bounding box center [109, 126] width 69 height 8
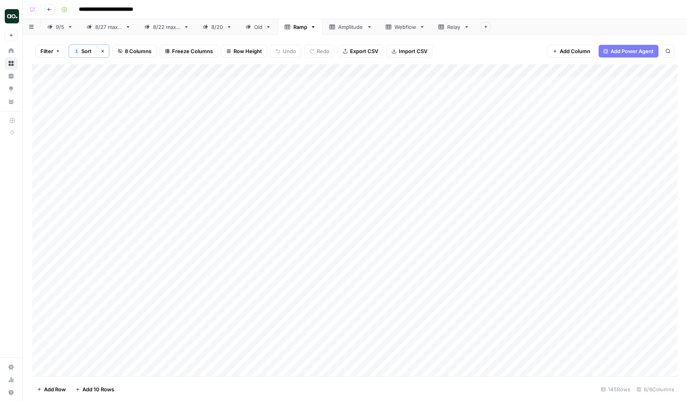
click at [122, 108] on div "Add Column" at bounding box center [355, 220] width 646 height 312
drag, startPoint x: 128, startPoint y: 115, endPoint x: 117, endPoint y: 271, distance: 156.3
click at [117, 264] on div "Add Column" at bounding box center [355, 220] width 646 height 312
drag, startPoint x: 120, startPoint y: 223, endPoint x: 120, endPoint y: 247, distance: 24.2
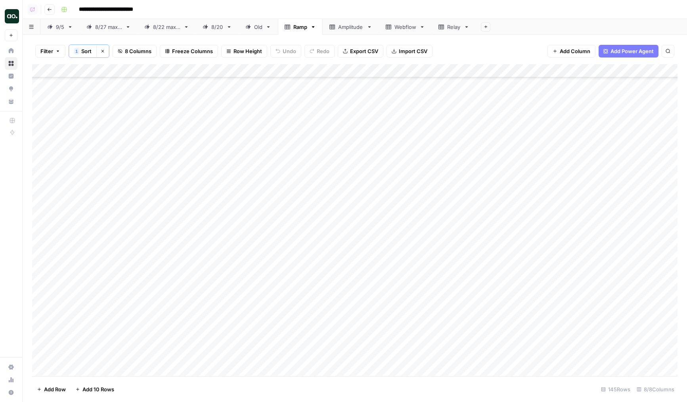
click at [120, 247] on div "Add Column" at bounding box center [355, 220] width 646 height 312
drag, startPoint x: 128, startPoint y: 160, endPoint x: 216, endPoint y: 354, distance: 212.6
click at [216, 354] on div "Add Column" at bounding box center [355, 220] width 646 height 312
click at [184, 241] on div "Add Column" at bounding box center [355, 220] width 646 height 312
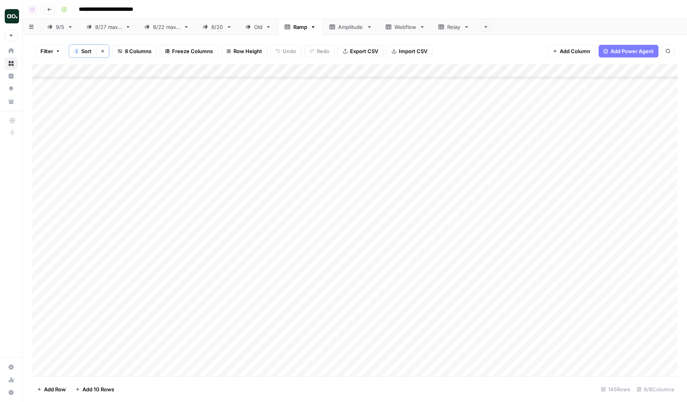
scroll to position [514, 0]
click at [327, 19] on link "Amplitude" at bounding box center [351, 27] width 56 height 16
click at [191, 65] on div "Add Column" at bounding box center [355, 219] width 646 height 313
click at [192, 104] on div "Add Column" at bounding box center [355, 219] width 646 height 313
click at [60, 28] on div "9/5" at bounding box center [60, 27] width 8 height 8
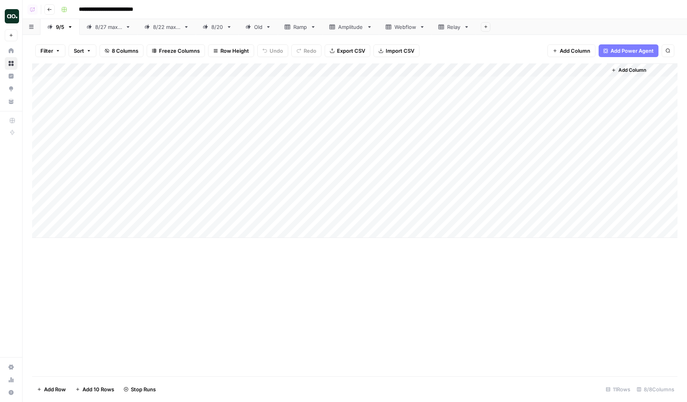
click at [271, 209] on div "Add Column" at bounding box center [355, 150] width 646 height 174
click at [273, 216] on div "Add Column" at bounding box center [355, 150] width 646 height 174
click at [96, 216] on div "Add Column" at bounding box center [355, 150] width 646 height 174
click at [274, 70] on div "Add Column" at bounding box center [355, 150] width 646 height 174
click at [321, 269] on div "Add Column" at bounding box center [355, 219] width 646 height 313
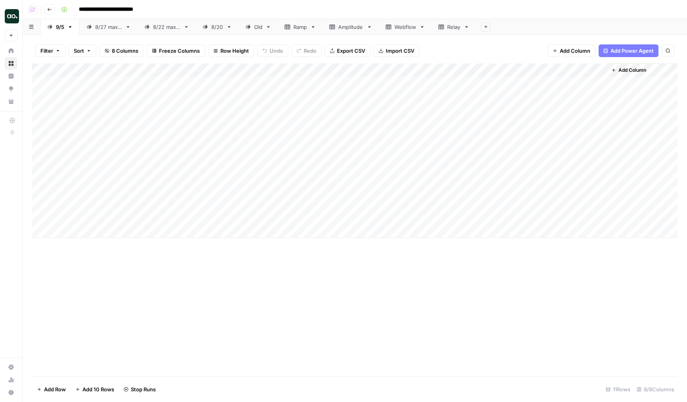
click at [314, 194] on div "Add Column" at bounding box center [355, 150] width 646 height 174
click at [308, 207] on div "Add Column" at bounding box center [355, 150] width 646 height 174
click at [308, 214] on div "Add Column" at bounding box center [355, 150] width 646 height 174
click at [307, 186] on div "Add Column" at bounding box center [355, 150] width 646 height 174
click at [309, 71] on div "Add Column" at bounding box center [355, 150] width 646 height 174
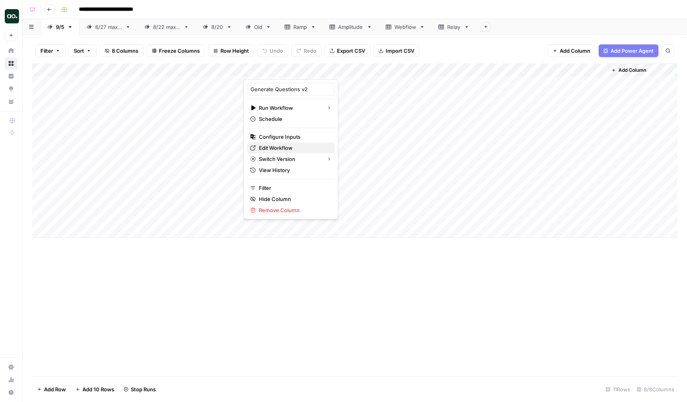
click at [276, 151] on span "Edit Workflow" at bounding box center [293, 148] width 69 height 8
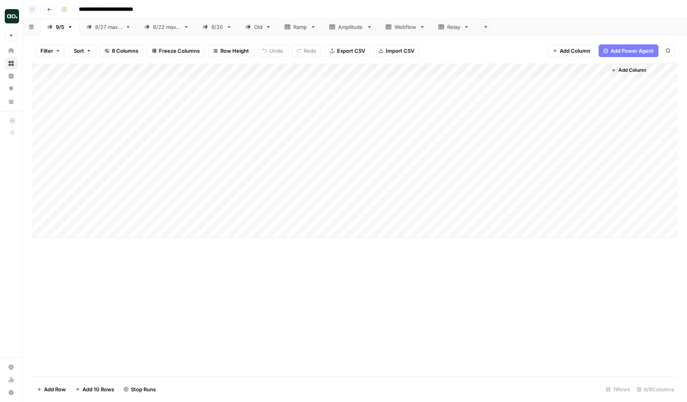
click at [196, 88] on div "Add Column" at bounding box center [355, 150] width 646 height 174
drag, startPoint x: 242, startPoint y: 88, endPoint x: 225, endPoint y: 213, distance: 125.3
click at [225, 213] on div "Add Column" at bounding box center [355, 150] width 646 height 174
click at [215, 174] on div "Add Column" at bounding box center [355, 150] width 646 height 174
click at [209, 146] on div "Add Column" at bounding box center [355, 150] width 646 height 174
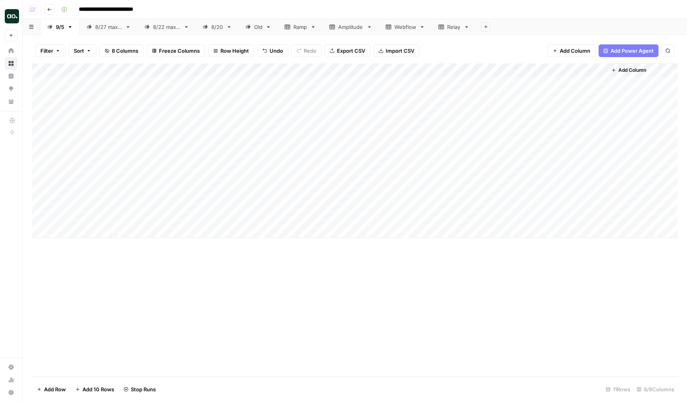
click at [211, 113] on div "Add Column" at bounding box center [355, 150] width 646 height 174
